Goal: Information Seeking & Learning: Compare options

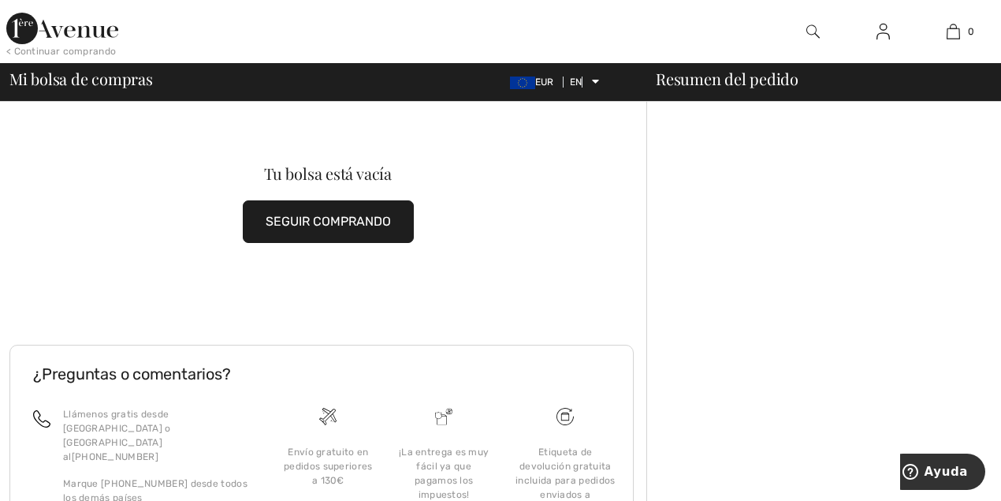
click at [806, 20] on div at bounding box center [813, 31] width 70 height 63
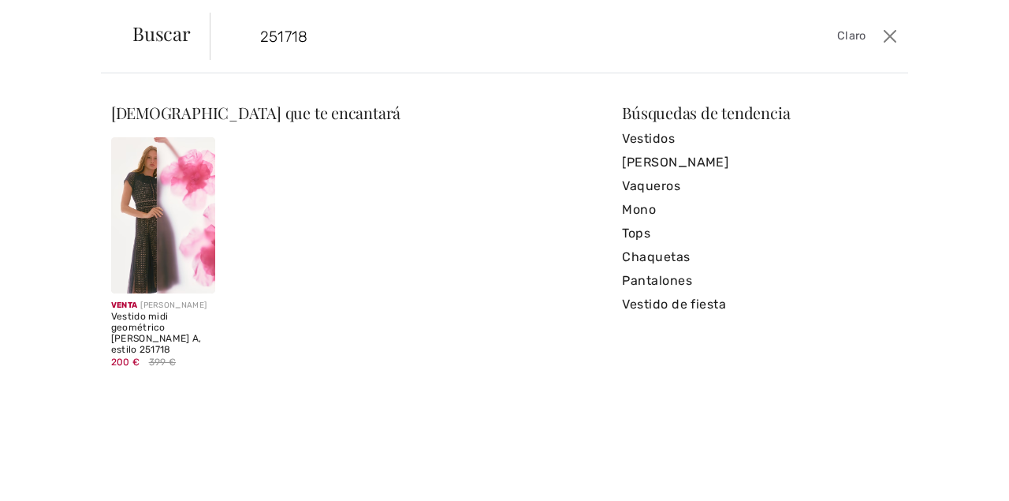
type input "251718"
click at [102, 179] on div "Venta JOSEPH RIBKOFF Vestido midi geométrico de corte A, estilo 251718 200 € 39…" at bounding box center [163, 262] width 123 height 251
click at [149, 186] on img at bounding box center [163, 215] width 104 height 156
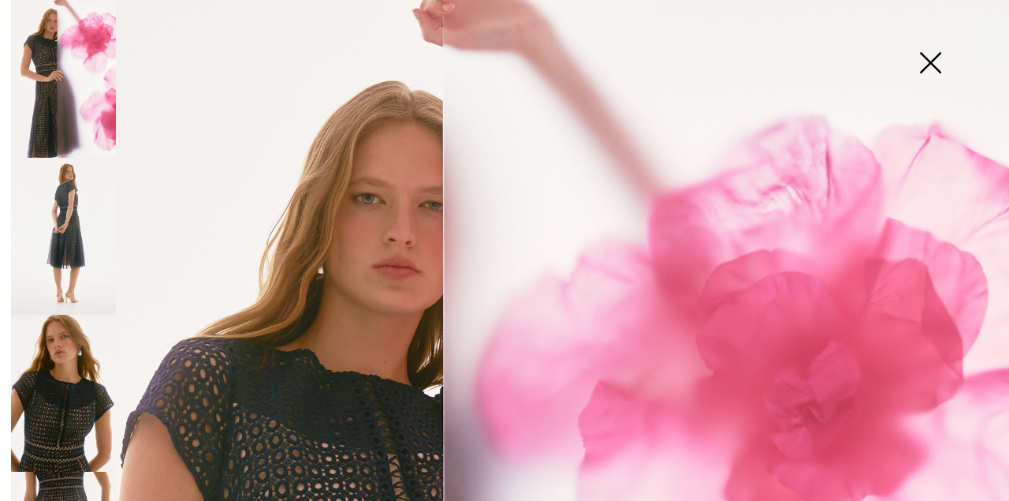
click at [35, 205] on img at bounding box center [63, 236] width 105 height 157
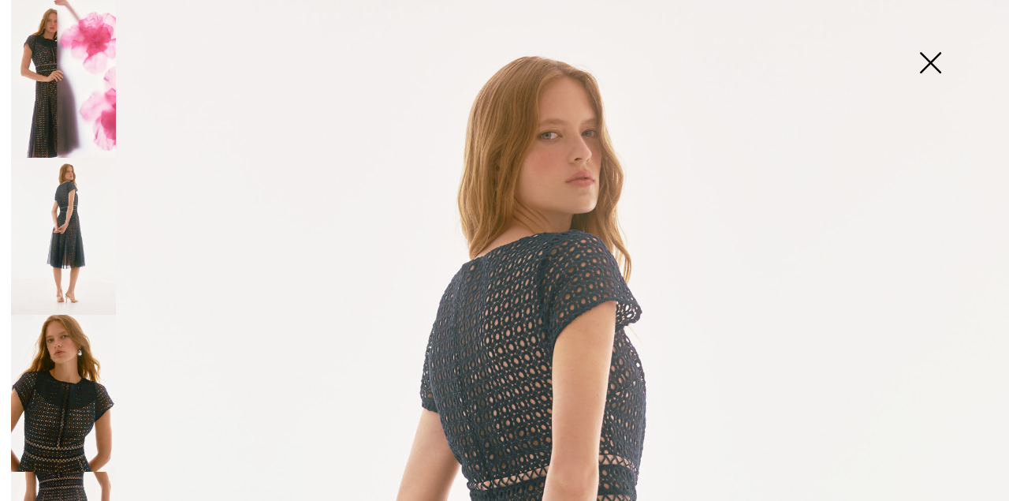
click at [72, 409] on img at bounding box center [63, 393] width 105 height 157
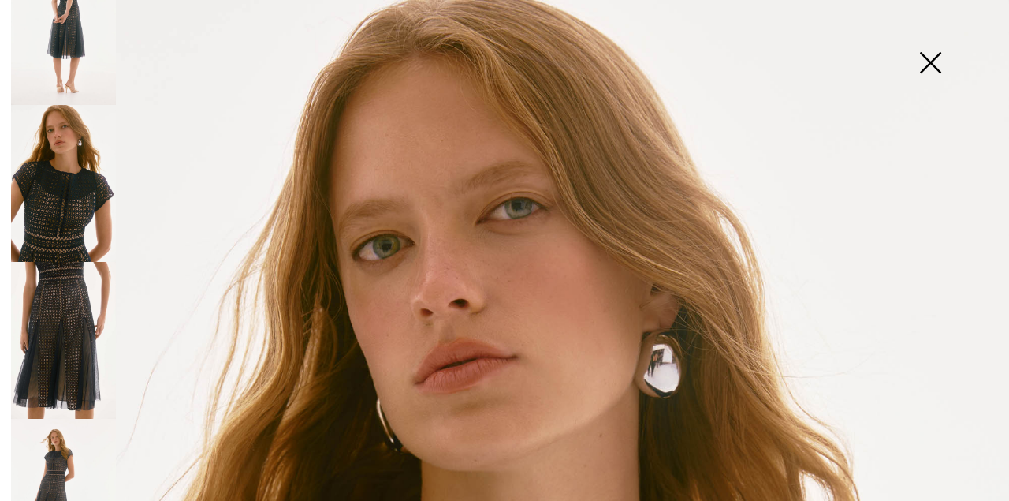
scroll to position [263, 0]
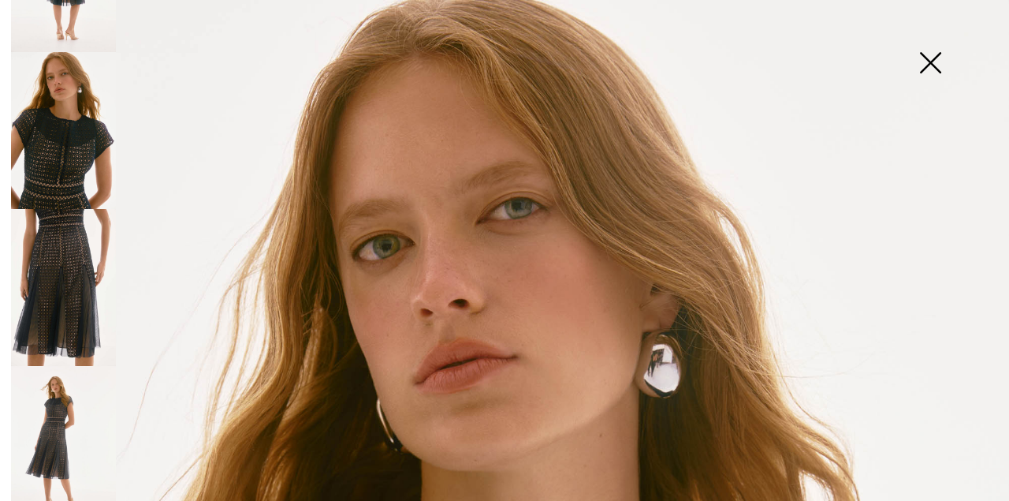
click at [49, 299] on img at bounding box center [63, 287] width 105 height 157
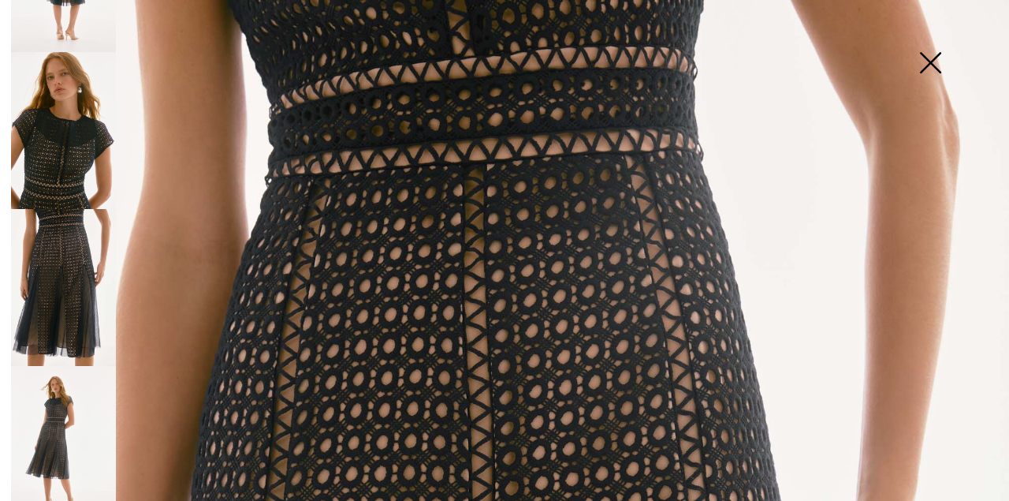
click at [58, 466] on img at bounding box center [63, 444] width 105 height 157
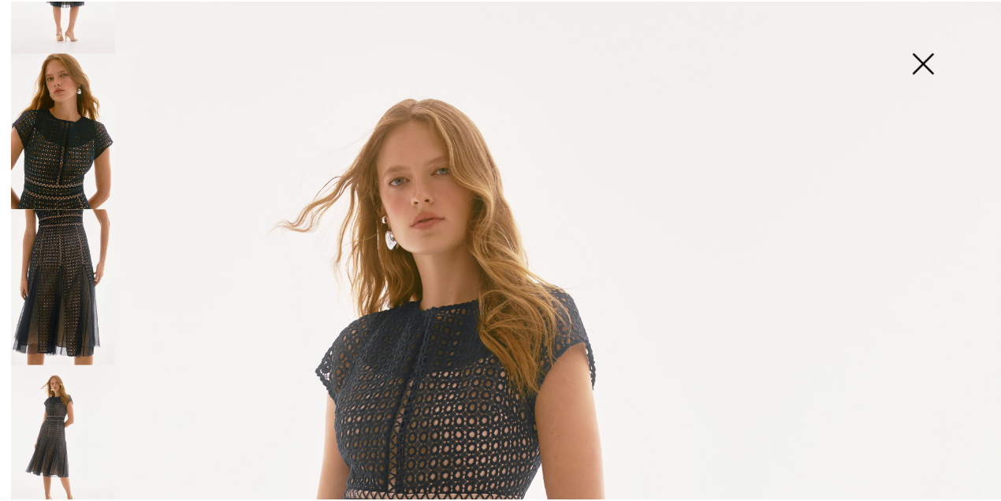
scroll to position [408, 0]
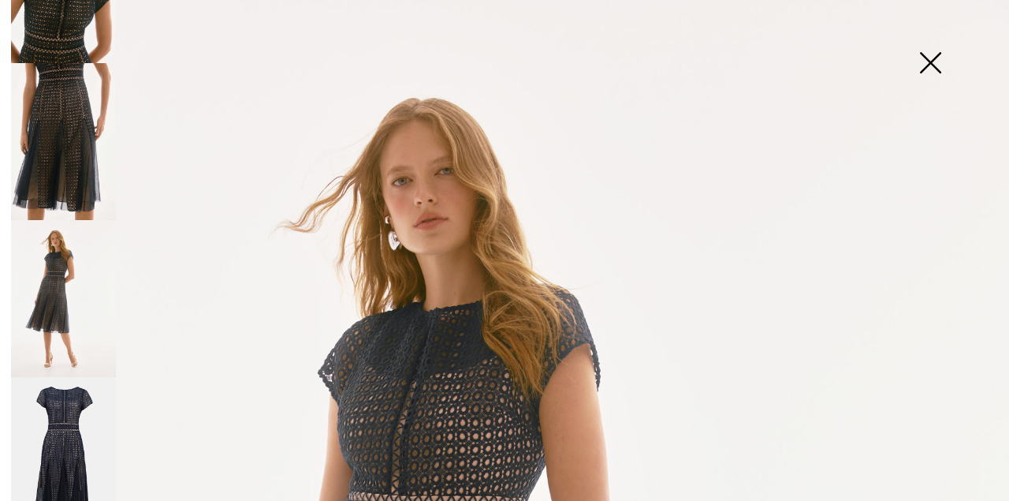
click at [943, 61] on img at bounding box center [930, 64] width 79 height 81
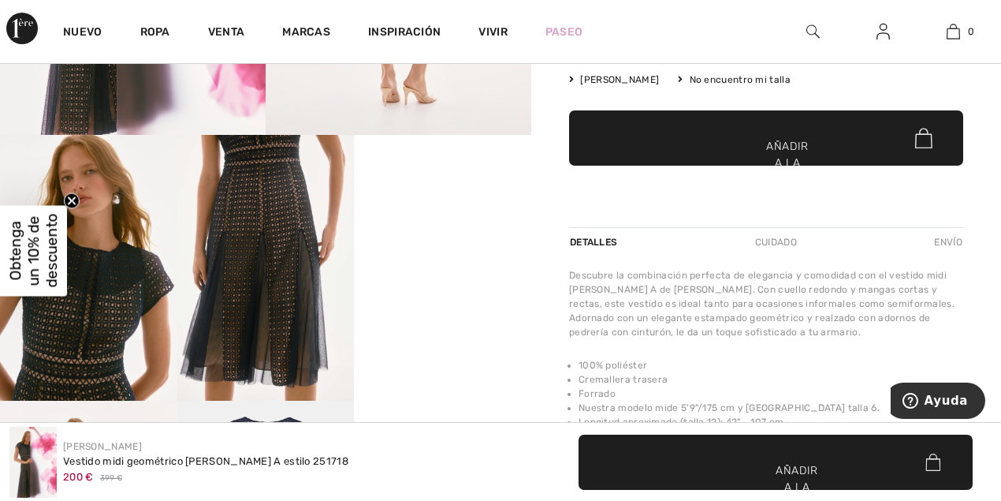
scroll to position [473, 0]
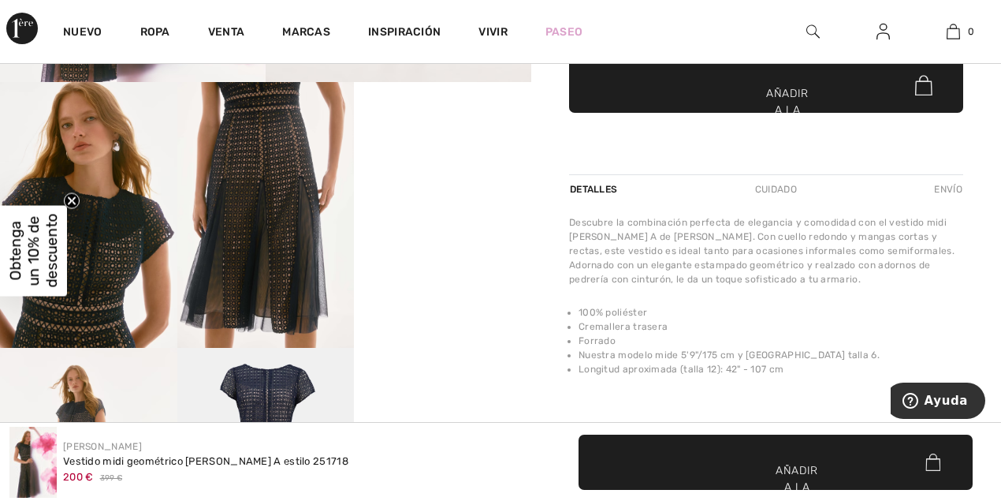
click at [809, 32] on img at bounding box center [812, 31] width 13 height 19
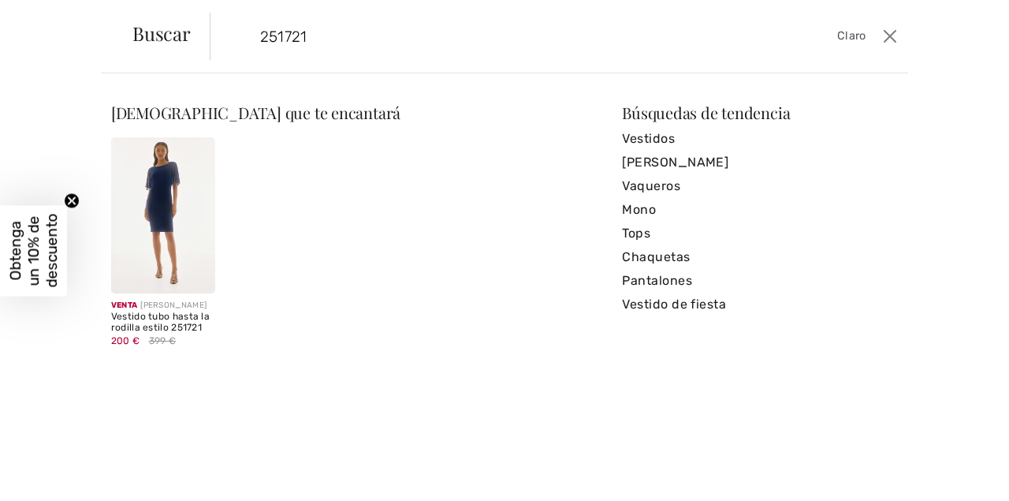
type input "251721"
click at [111, 243] on img at bounding box center [163, 215] width 104 height 156
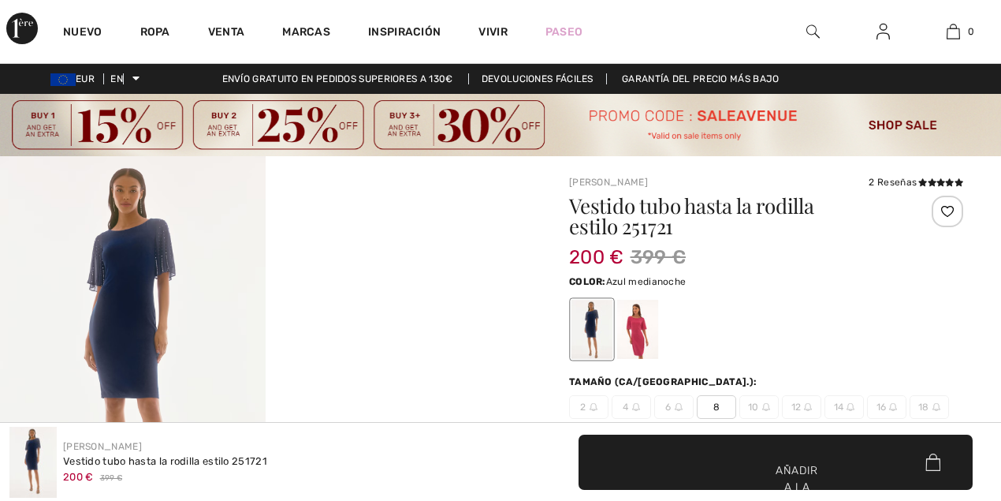
click at [232, 317] on img at bounding box center [133, 355] width 266 height 398
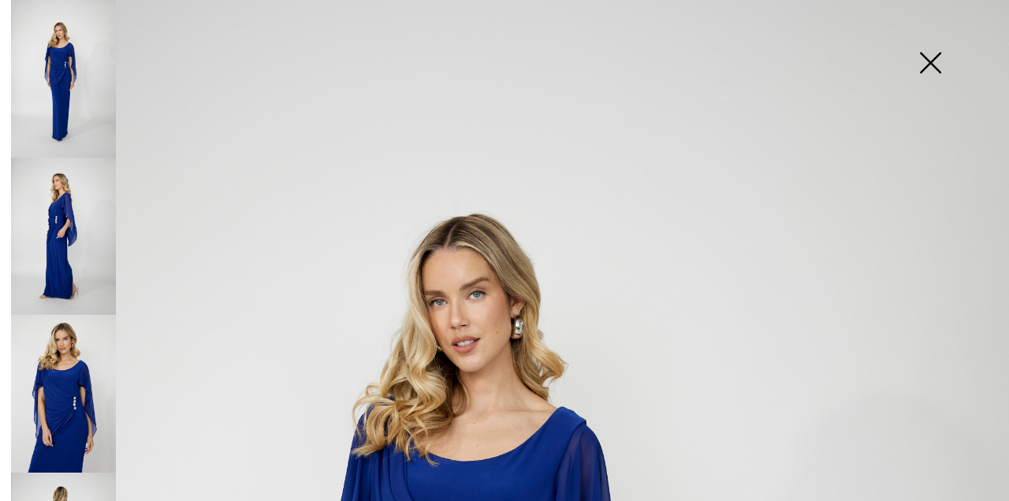
click at [76, 205] on img at bounding box center [63, 237] width 105 height 158
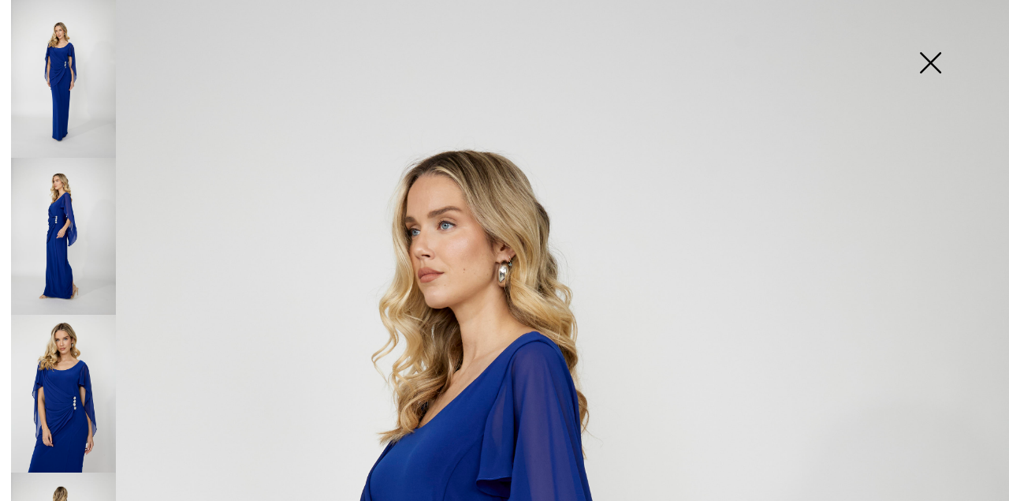
drag, startPoint x: 91, startPoint y: 60, endPoint x: 386, endPoint y: 106, distance: 297.7
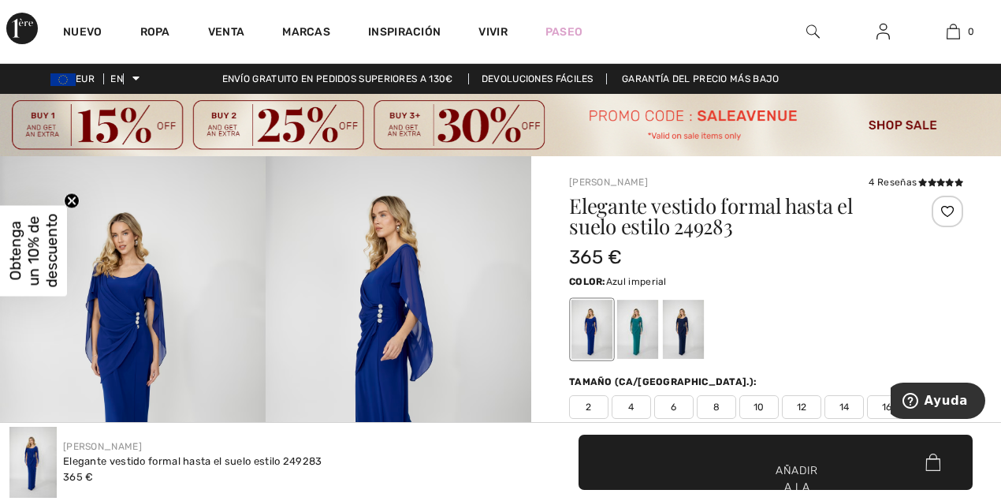
click at [161, 308] on img at bounding box center [133, 355] width 266 height 399
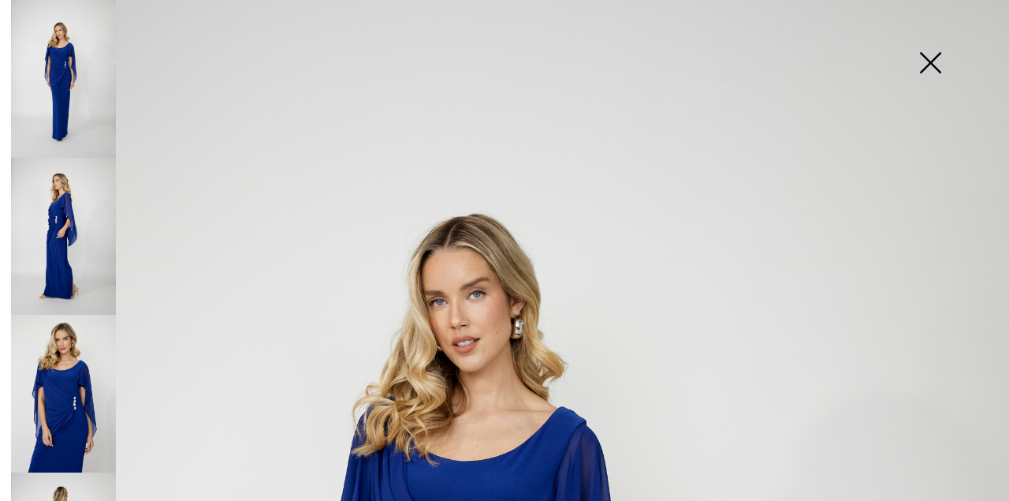
click at [99, 225] on img at bounding box center [63, 237] width 105 height 158
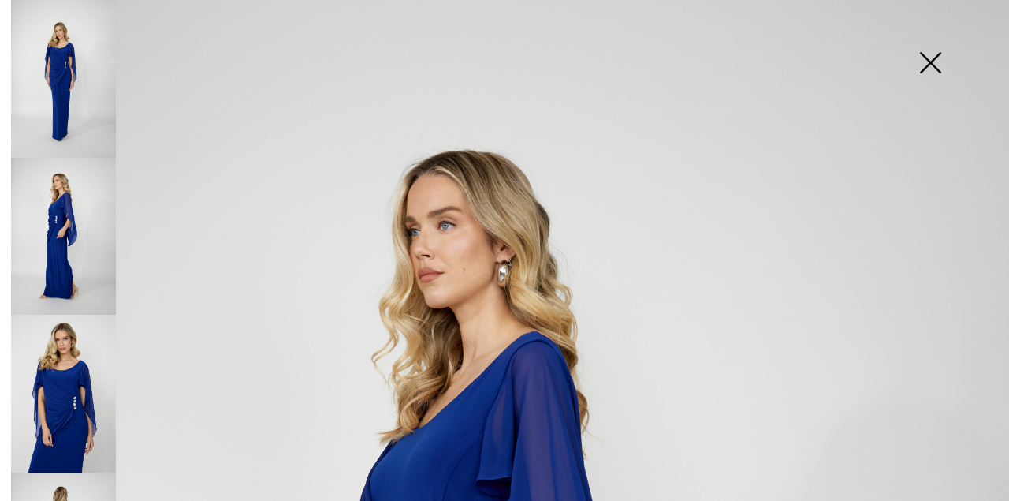
click at [56, 334] on img at bounding box center [63, 394] width 105 height 158
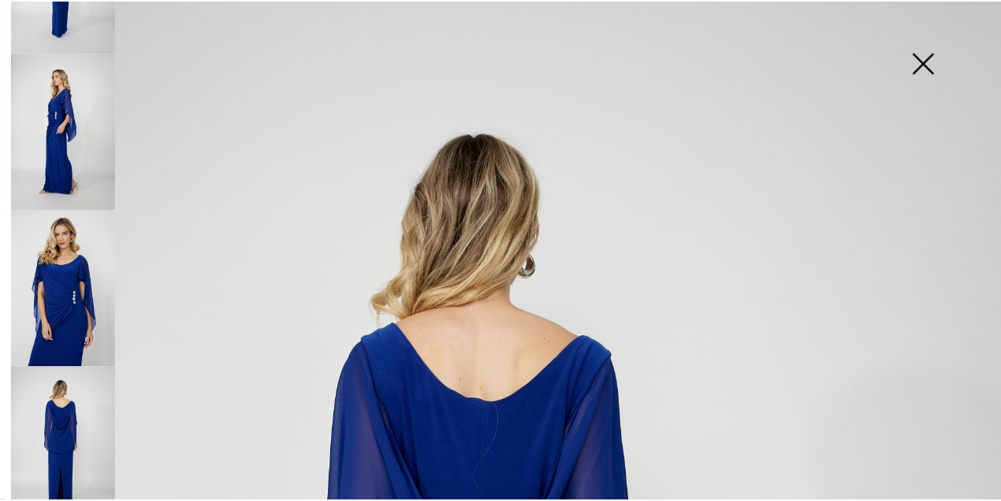
scroll to position [106, 0]
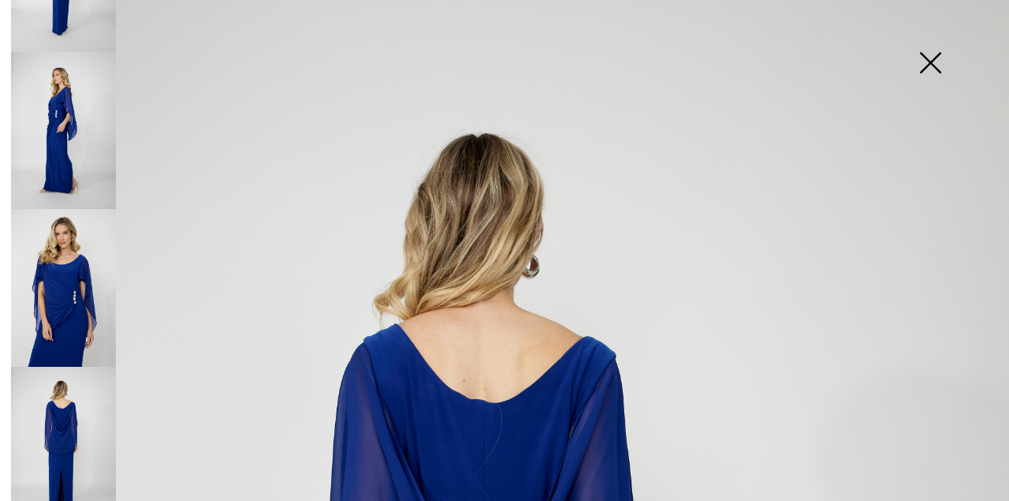
click at [939, 63] on img at bounding box center [930, 64] width 79 height 81
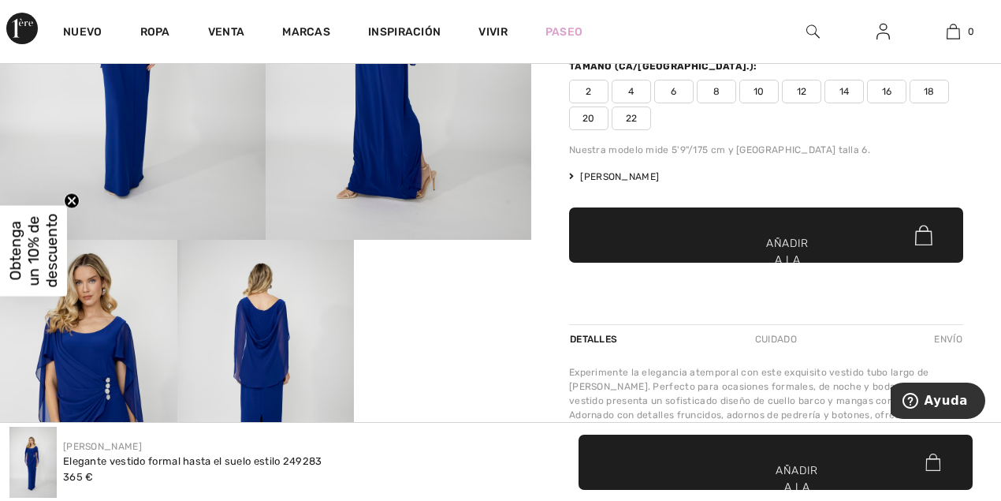
scroll to position [367, 0]
